Goal: Navigation & Orientation: Find specific page/section

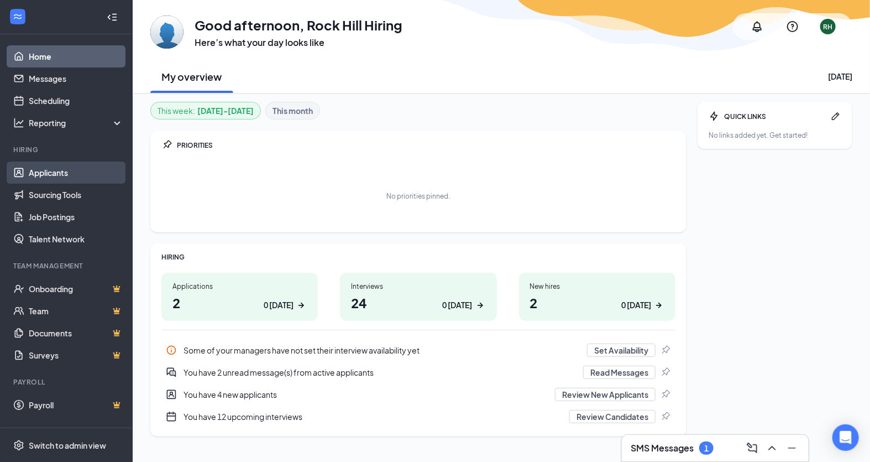
click at [64, 175] on link "Applicants" at bounding box center [76, 172] width 95 height 22
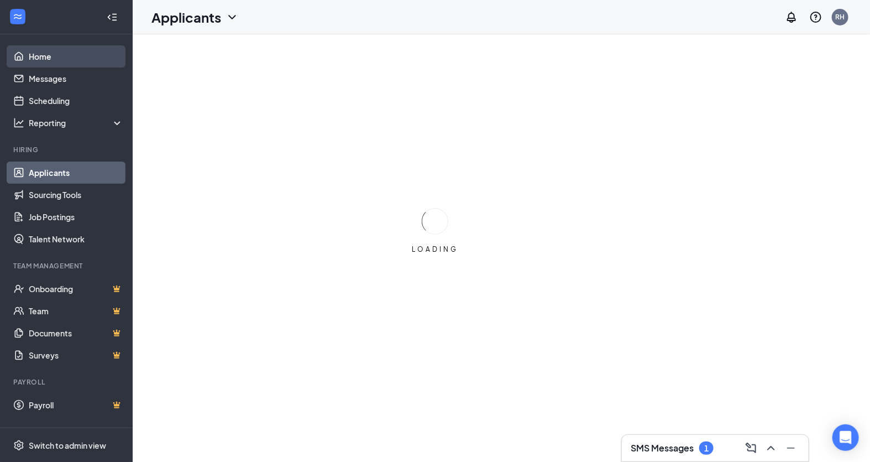
click at [41, 54] on link "Home" at bounding box center [76, 56] width 95 height 22
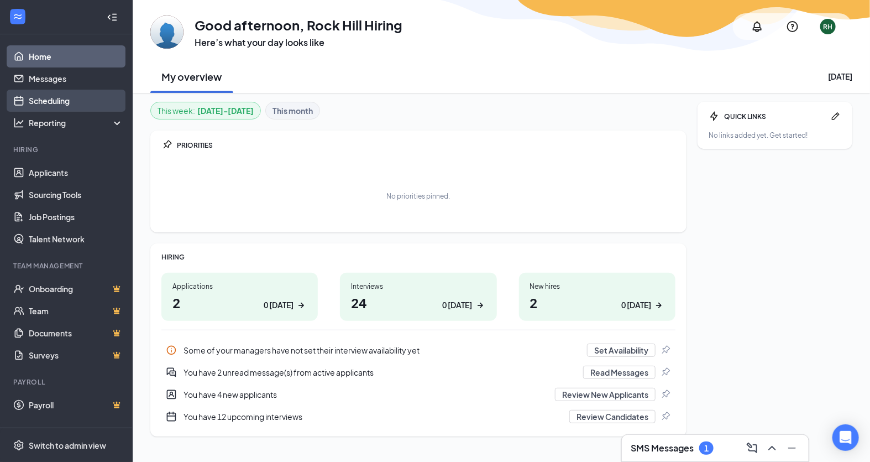
click at [81, 103] on link "Scheduling" at bounding box center [76, 101] width 95 height 22
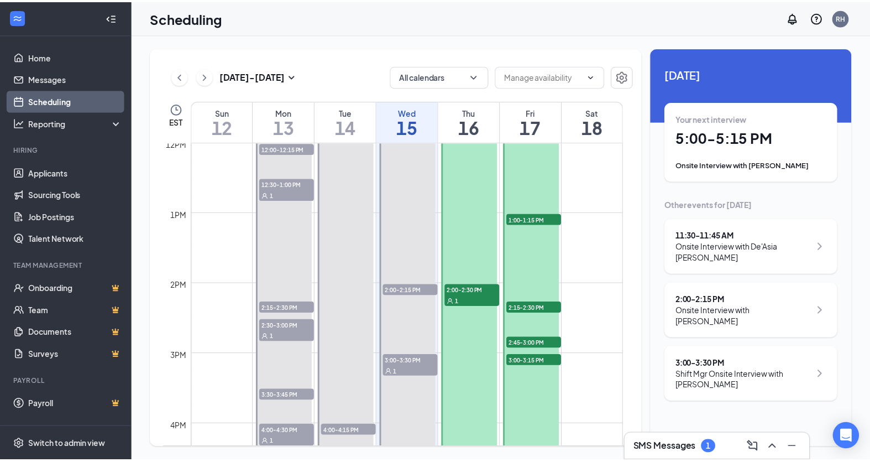
scroll to position [1035, 0]
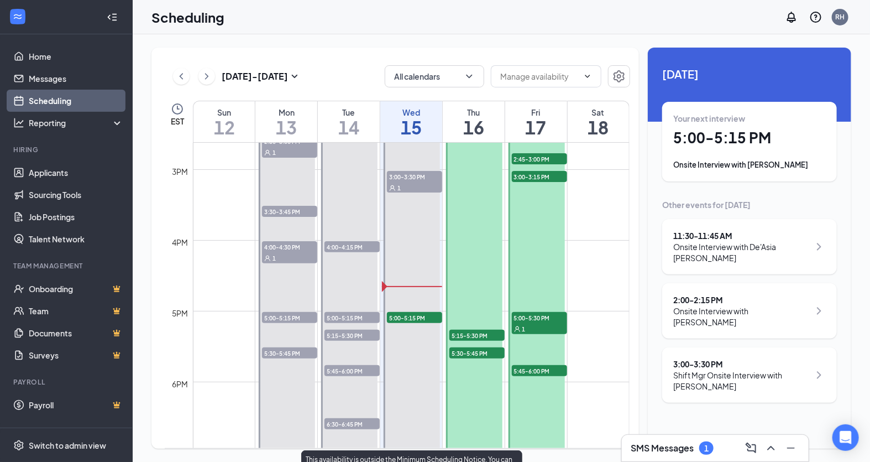
click at [415, 318] on span "5:00-5:15 PM" at bounding box center [414, 317] width 55 height 11
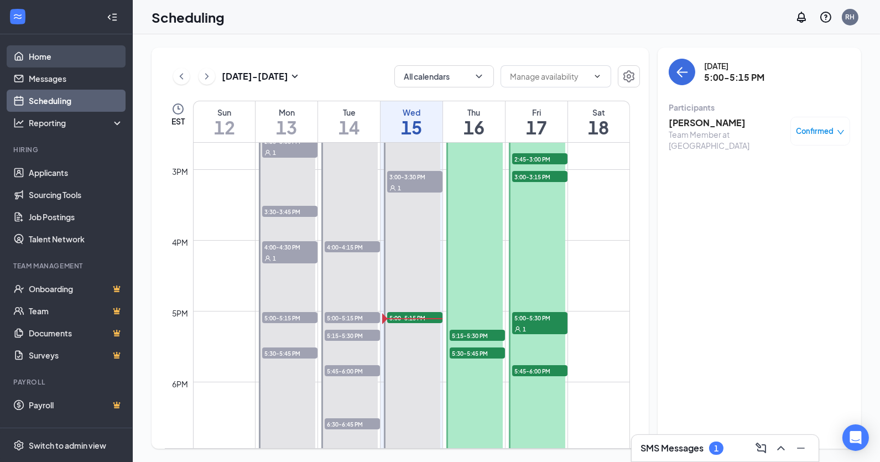
click at [59, 56] on link "Home" at bounding box center [76, 56] width 95 height 22
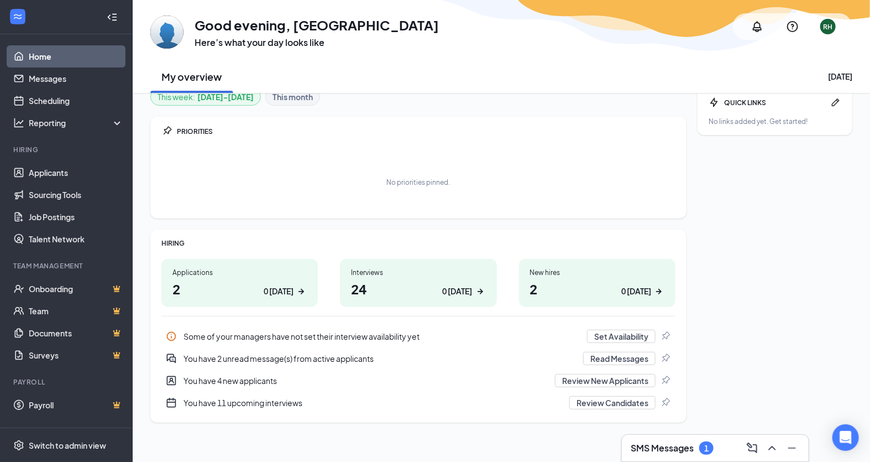
scroll to position [18, 0]
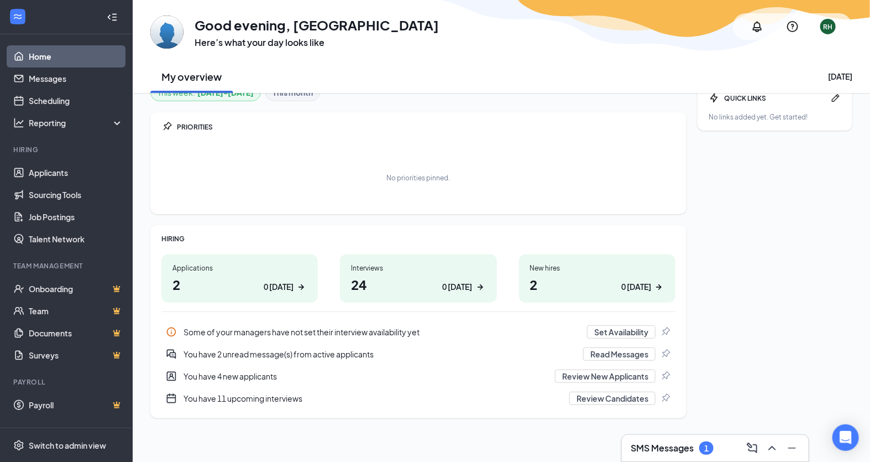
click at [265, 351] on div "You have 2 unread message(s) from active applicants" at bounding box center [380, 353] width 393 height 11
